Goal: Task Accomplishment & Management: Manage account settings

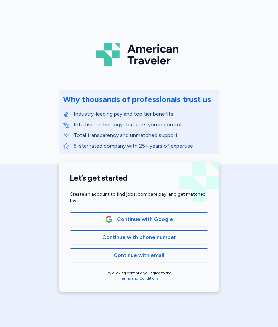
click at [168, 222] on span "Continue with Google" at bounding box center [145, 219] width 56 height 8
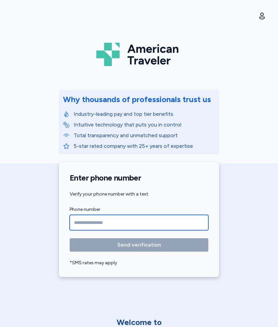
click at [81, 229] on input "Phone number" at bounding box center [139, 222] width 139 height 15
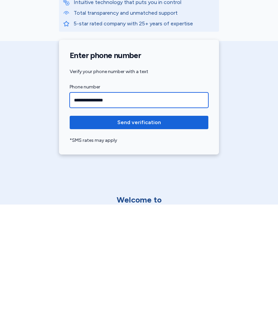
type input "**********"
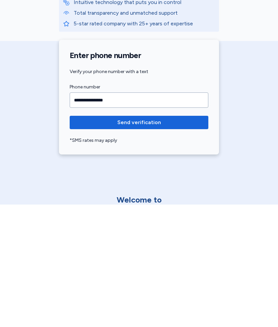
click at [152, 241] on span "Send verification" at bounding box center [139, 245] width 44 height 8
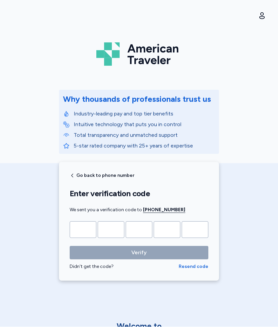
click at [86, 231] on input "Please enter OTP character 1" at bounding box center [83, 229] width 27 height 17
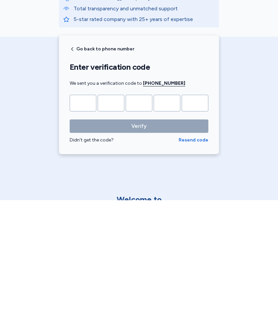
type input "*"
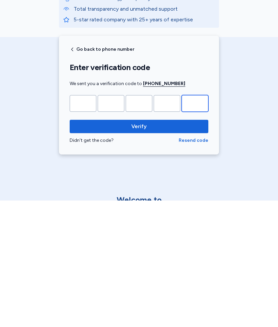
type input "*"
click at [145, 246] on button "Verify" at bounding box center [139, 252] width 139 height 13
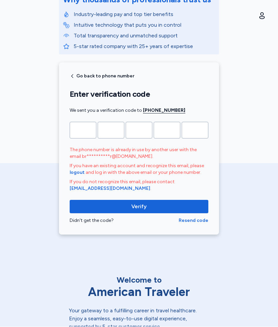
scroll to position [92, 0]
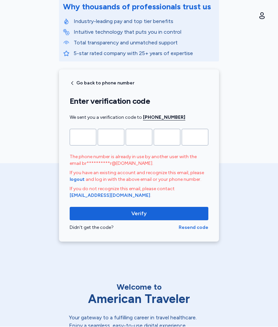
click at [150, 212] on span "Verify" at bounding box center [139, 214] width 128 height 8
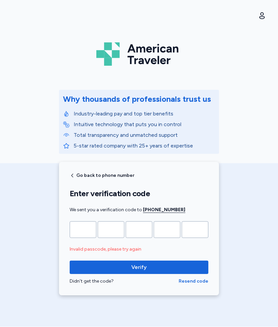
scroll to position [0, 0]
click at [265, 150] on div "American Traveler Why thousands of professionals trust us Industry-leading pay …" at bounding box center [139, 151] width 278 height 303
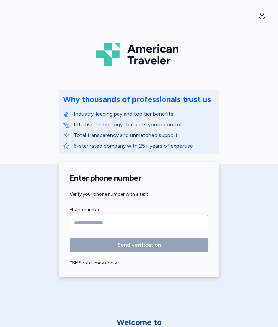
click at [265, 20] on button "Open user menu" at bounding box center [262, 16] width 11 height 11
click at [203, 36] on div "Account" at bounding box center [224, 33] width 85 height 16
click at [200, 37] on div "Account" at bounding box center [224, 33] width 85 height 16
click at [261, 86] on div "American Traveler Why thousands of professionals trust us Industry-leading pay …" at bounding box center [139, 142] width 278 height 285
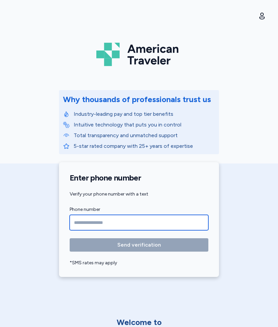
click at [83, 227] on input "Phone number" at bounding box center [139, 222] width 139 height 15
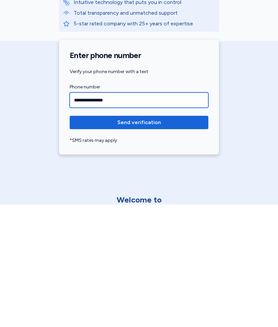
type input "**********"
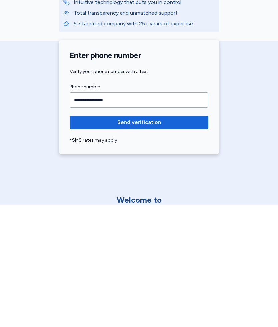
click at [155, 241] on span "Send verification" at bounding box center [139, 245] width 44 height 8
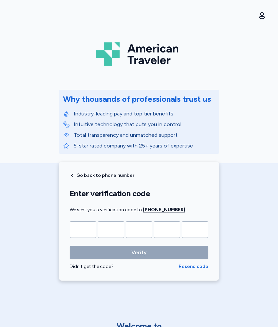
click at [83, 229] on input "Please enter OTP character 1" at bounding box center [83, 229] width 27 height 17
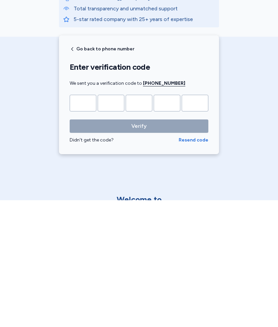
type input "*"
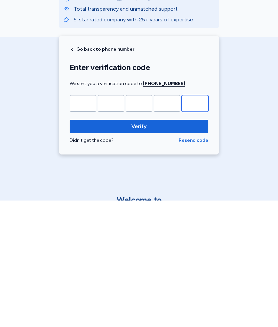
type input "*"
click at [153, 249] on span "Verify" at bounding box center [139, 253] width 128 height 8
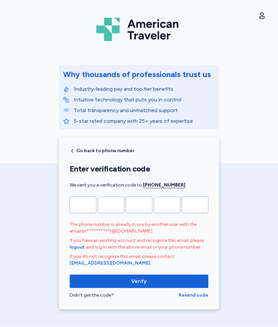
scroll to position [25, 0]
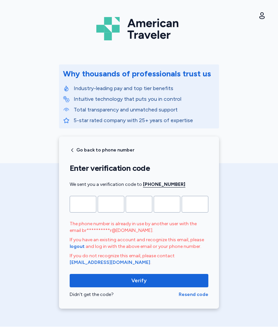
click at [78, 249] on span "logout" at bounding box center [77, 246] width 15 height 7
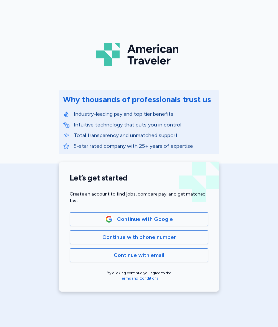
click at [161, 258] on span "Continue with email" at bounding box center [139, 255] width 51 height 8
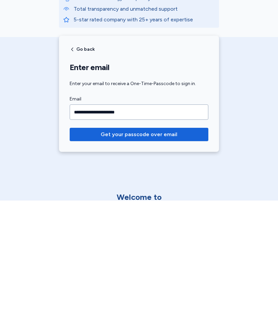
type input "**********"
click at [163, 257] on span "Get your passcode over email" at bounding box center [139, 261] width 77 height 8
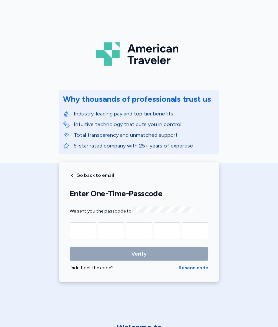
click at [83, 234] on input "Please enter OTP character 1" at bounding box center [83, 231] width 27 height 17
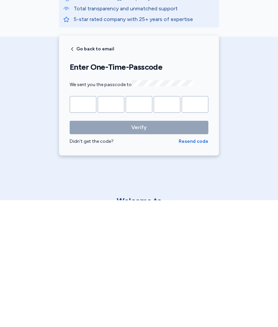
type input "*"
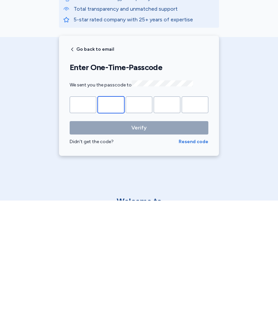
type input "*"
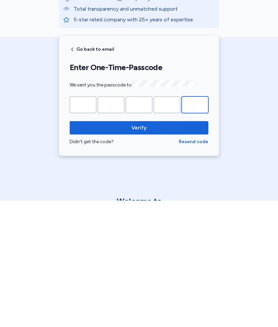
type input "*"
click at [145, 247] on button "Verify" at bounding box center [139, 253] width 139 height 13
